Goal: Transaction & Acquisition: Purchase product/service

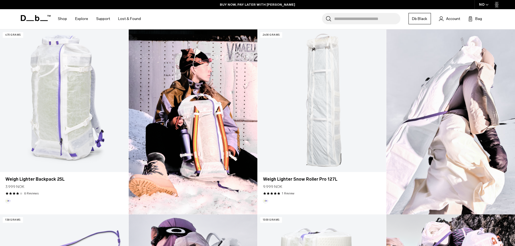
scroll to position [162, 0]
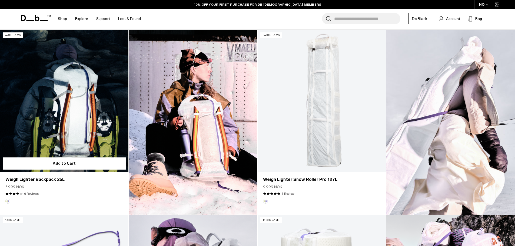
click at [98, 113] on link "Weigh Lighter Backpack 25L" at bounding box center [64, 101] width 129 height 143
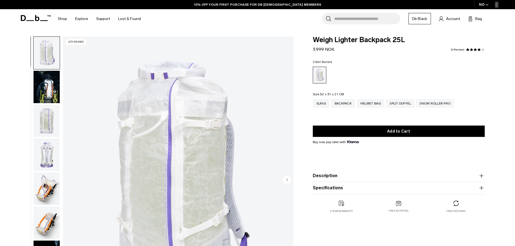
click at [50, 118] on img "button" at bounding box center [47, 121] width 26 height 32
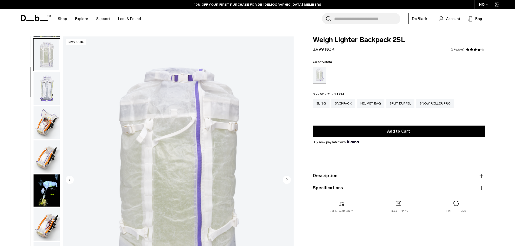
scroll to position [68, 0]
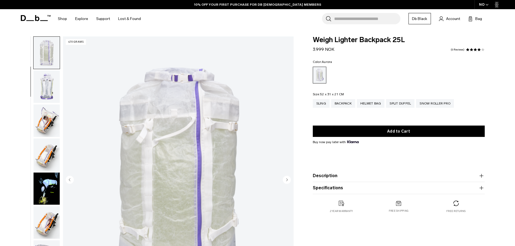
click at [50, 118] on img "button" at bounding box center [47, 121] width 26 height 32
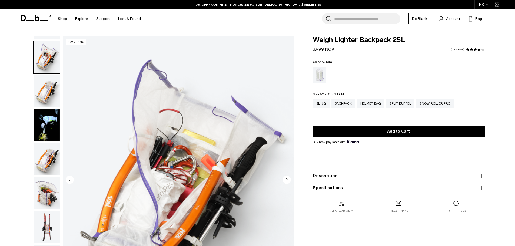
scroll to position [136, 0]
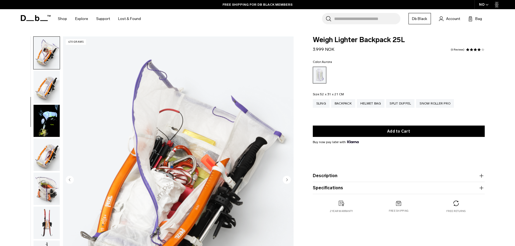
click at [50, 118] on img "button" at bounding box center [47, 121] width 26 height 32
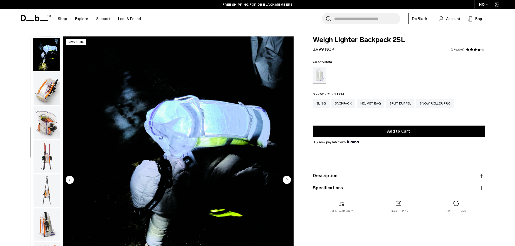
scroll to position [204, 0]
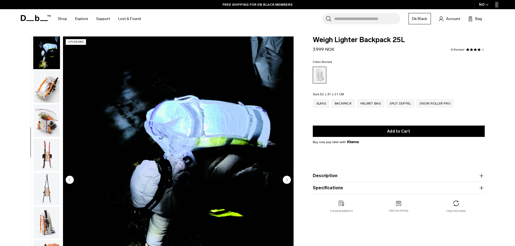
click at [50, 118] on img "button" at bounding box center [47, 121] width 26 height 32
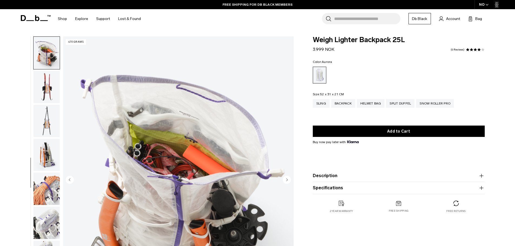
click at [50, 139] on img "button" at bounding box center [47, 155] width 26 height 32
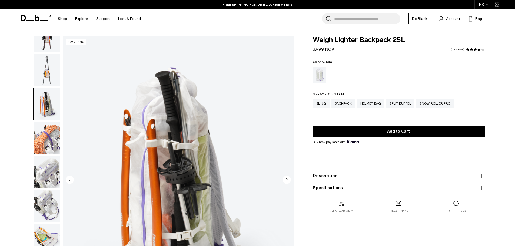
scroll to position [323, 0]
click at [50, 139] on img "button" at bounding box center [47, 138] width 26 height 32
